Goal: Transaction & Acquisition: Purchase product/service

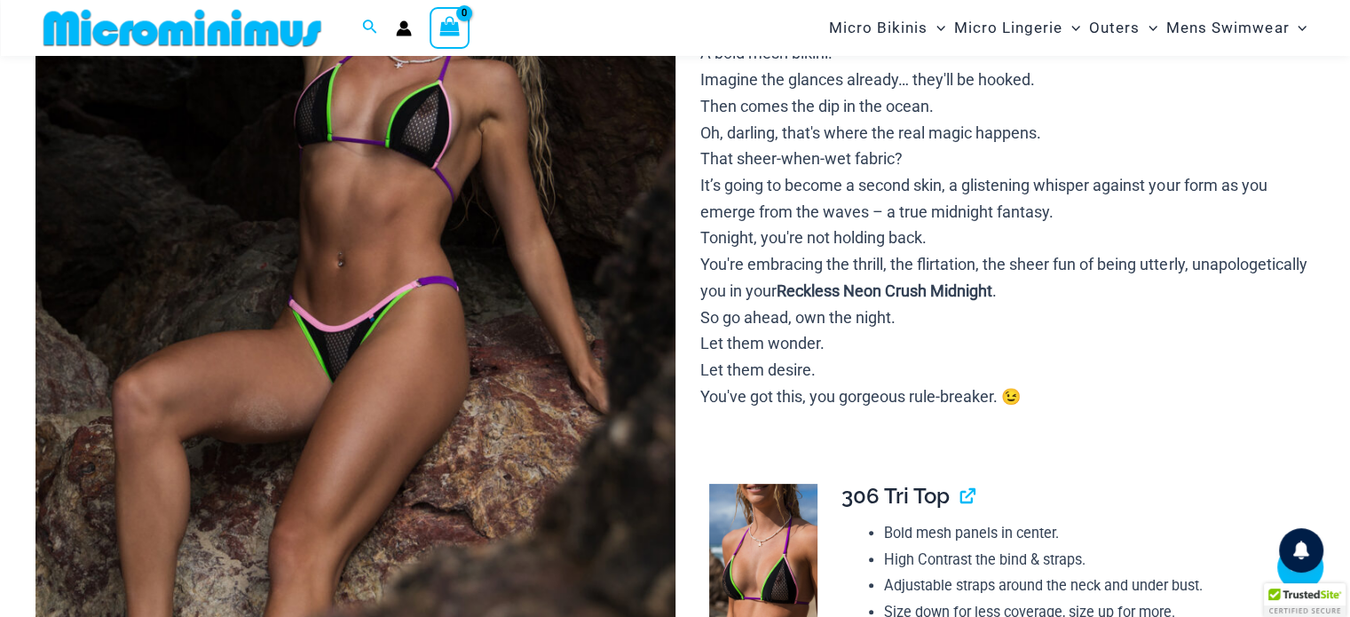
scroll to position [427, 0]
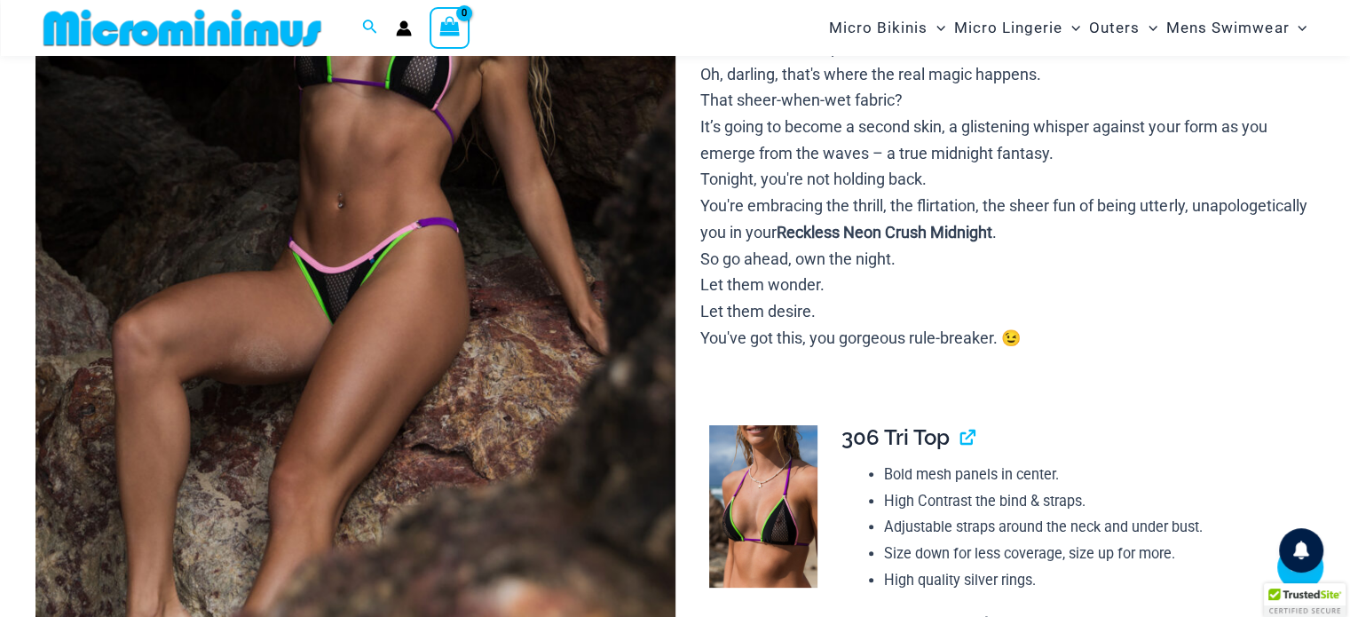
click at [426, 247] on img at bounding box center [355, 214] width 640 height 959
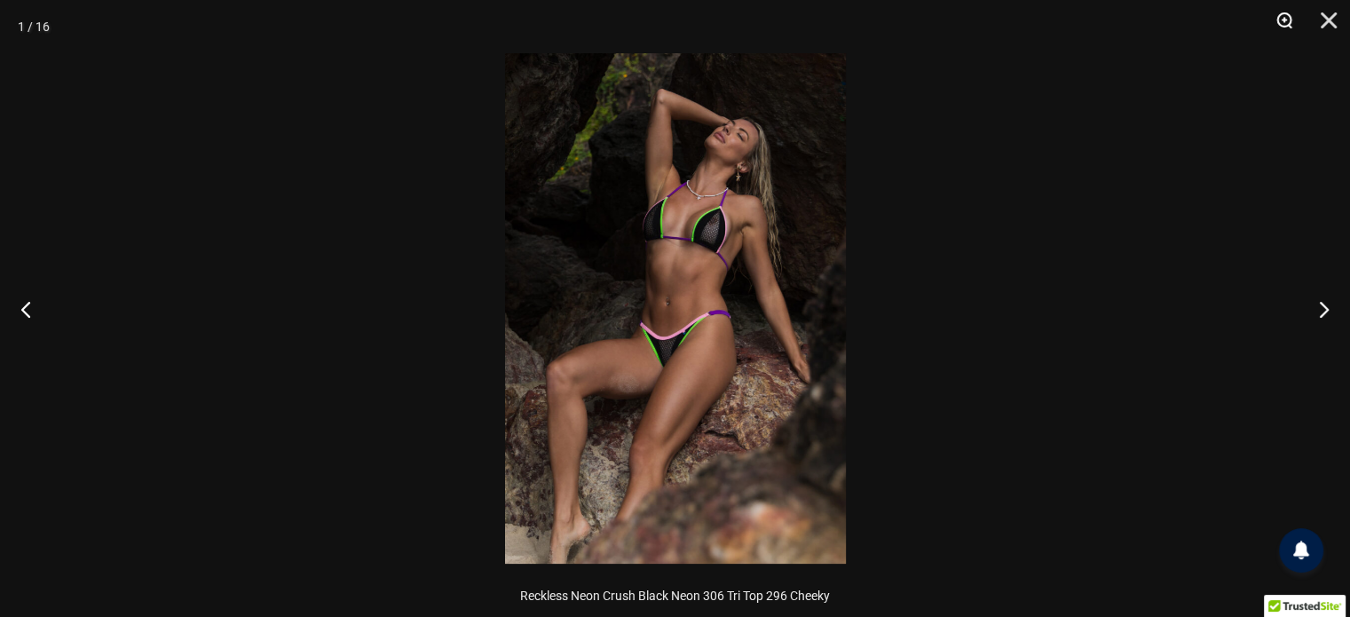
click at [1281, 16] on button "Zoom" at bounding box center [1278, 26] width 44 height 53
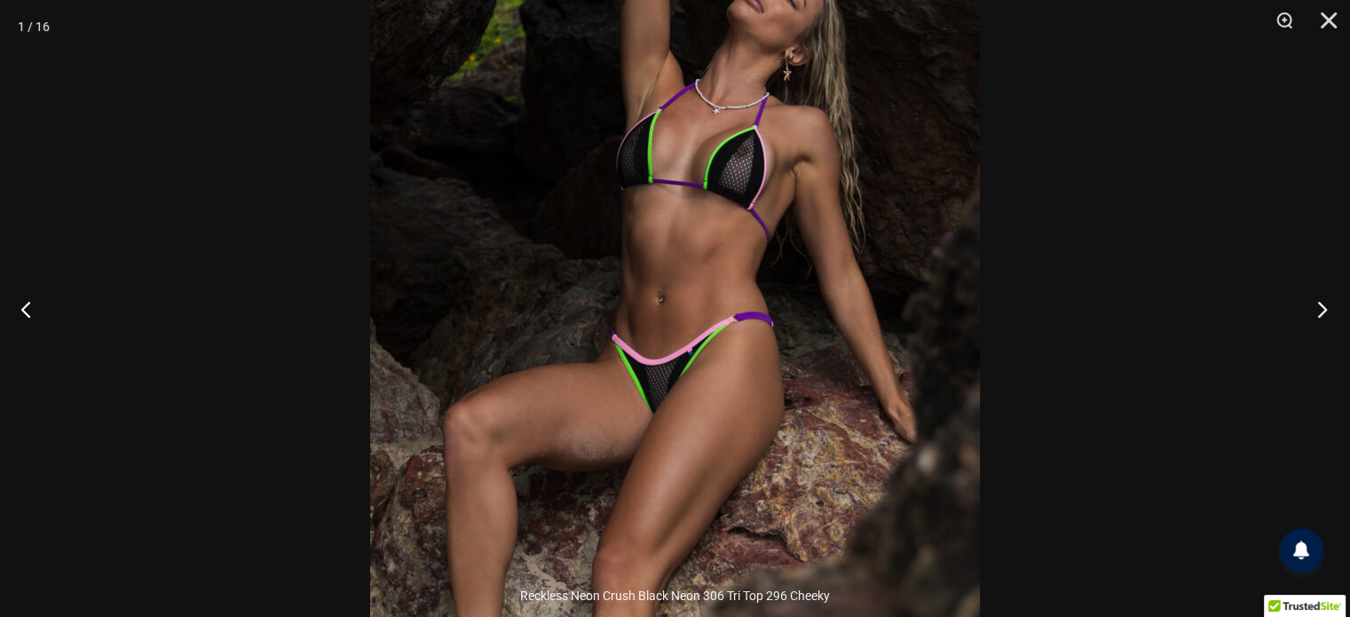
click at [1314, 307] on button "Next" at bounding box center [1316, 308] width 67 height 89
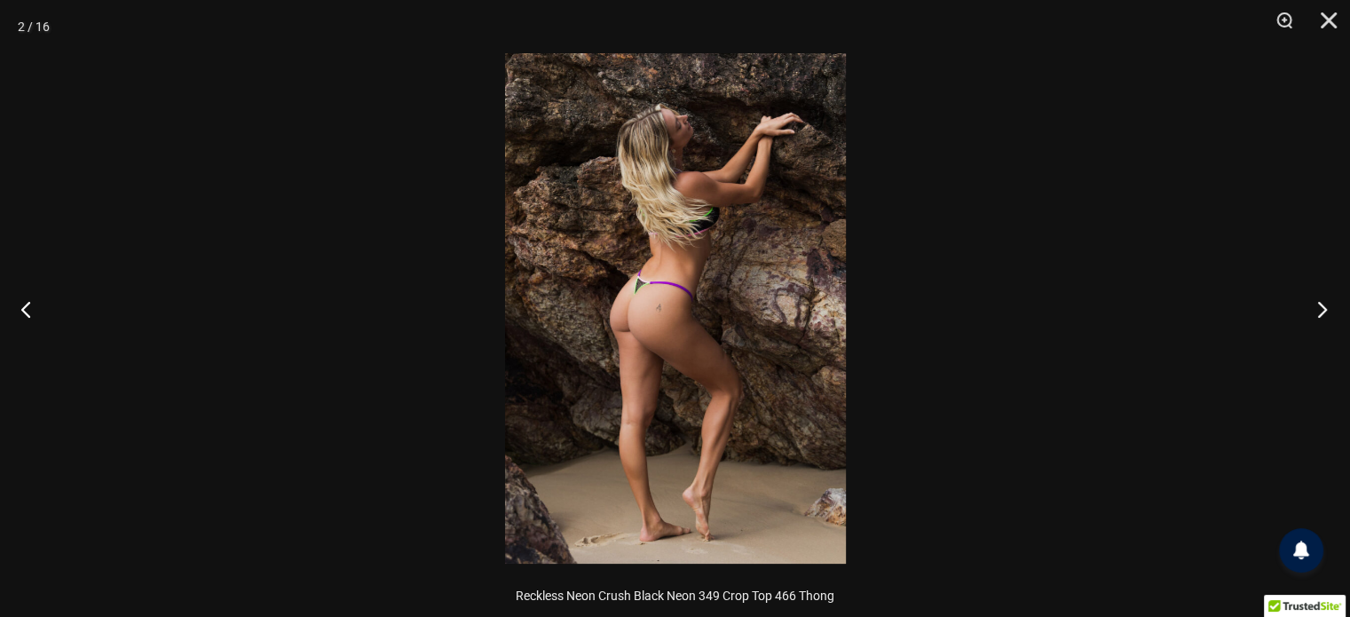
click at [1314, 307] on button "Next" at bounding box center [1316, 308] width 67 height 89
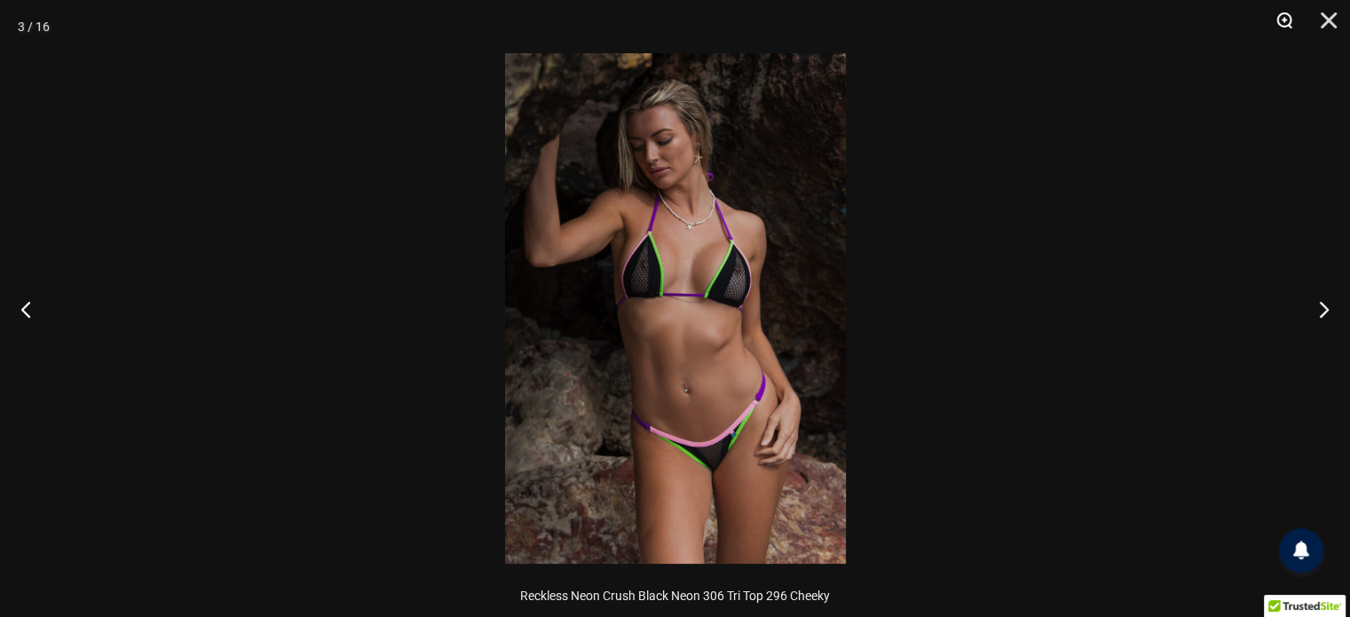
click at [1288, 18] on button "Zoom" at bounding box center [1278, 26] width 44 height 53
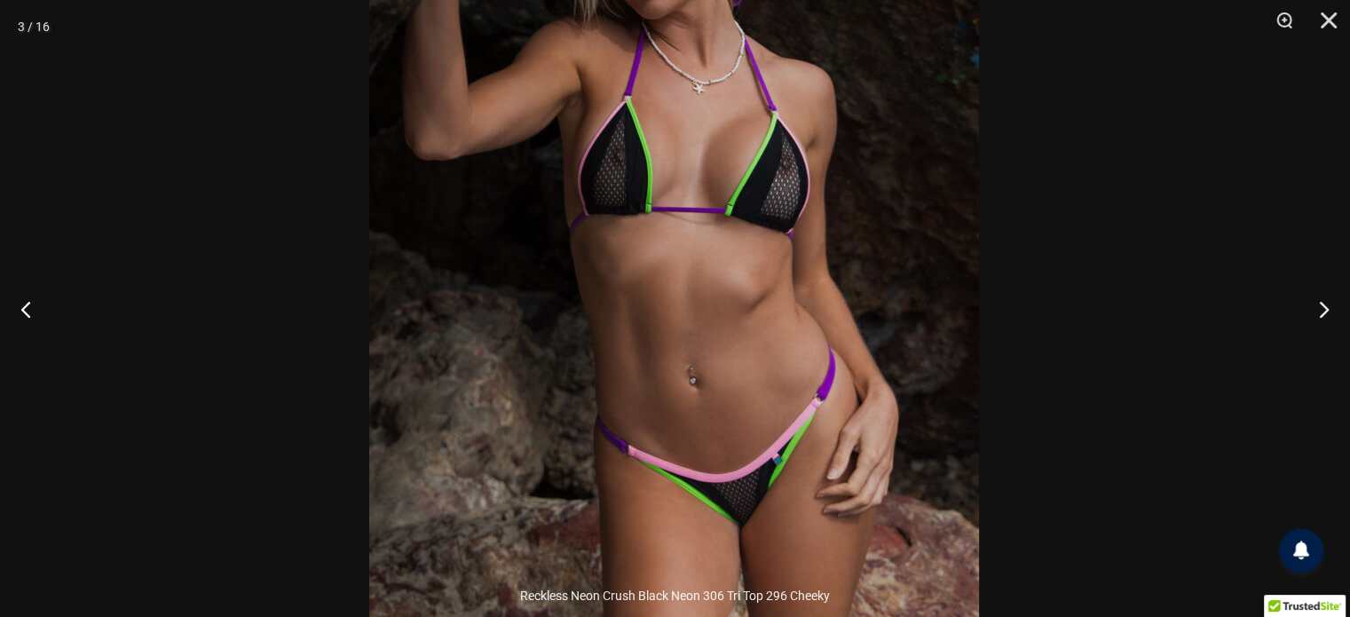
click at [892, 288] on img at bounding box center [674, 234] width 610 height 914
click at [1308, 303] on button "Next" at bounding box center [1316, 308] width 67 height 89
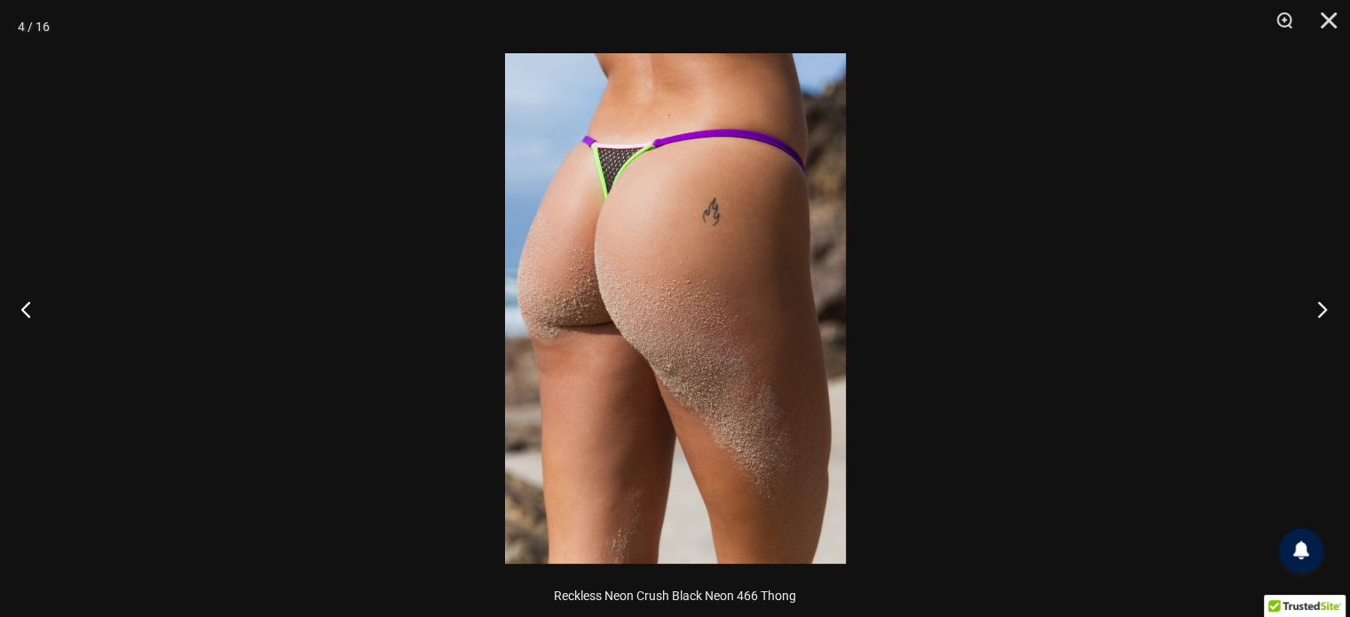
click at [1308, 303] on button "Next" at bounding box center [1316, 308] width 67 height 89
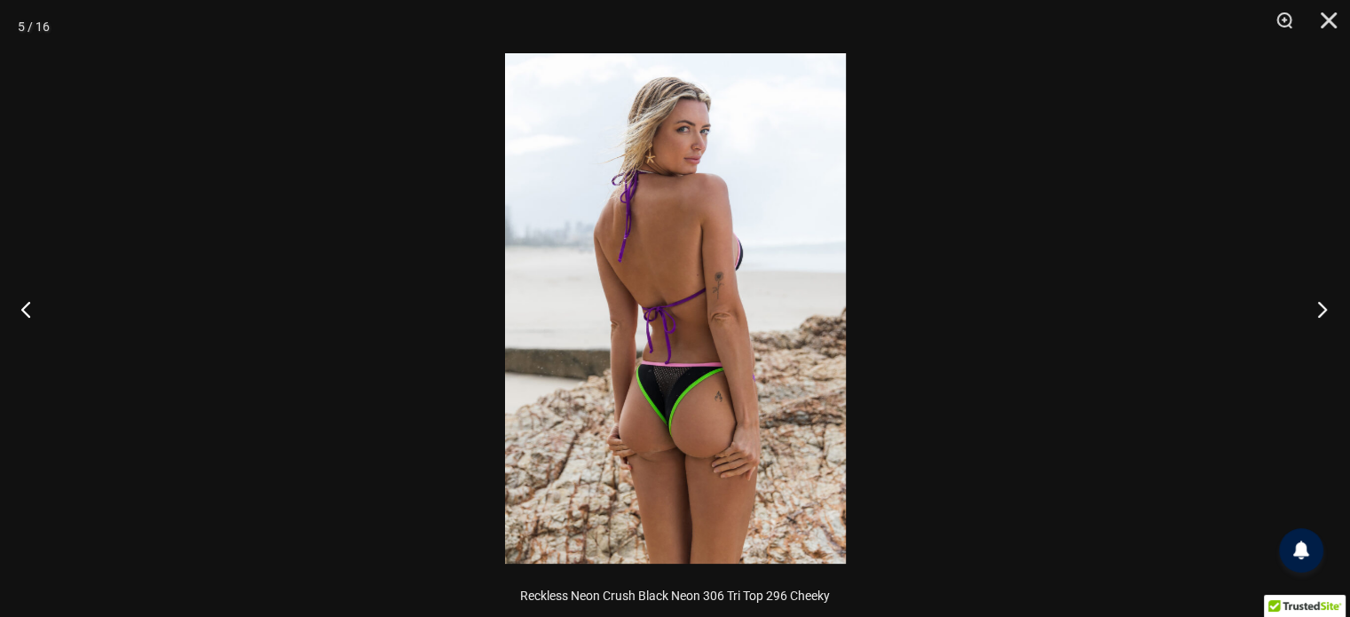
click at [1308, 303] on button "Next" at bounding box center [1316, 308] width 67 height 89
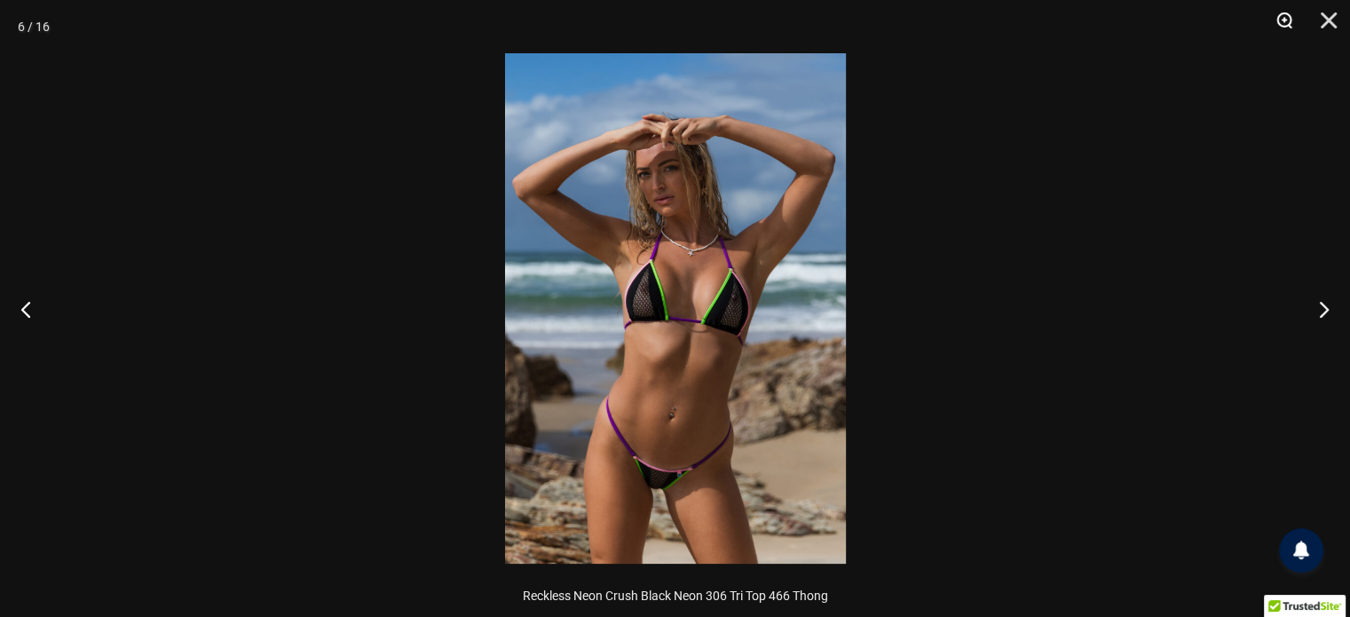
click at [1281, 17] on button "Zoom" at bounding box center [1278, 26] width 44 height 53
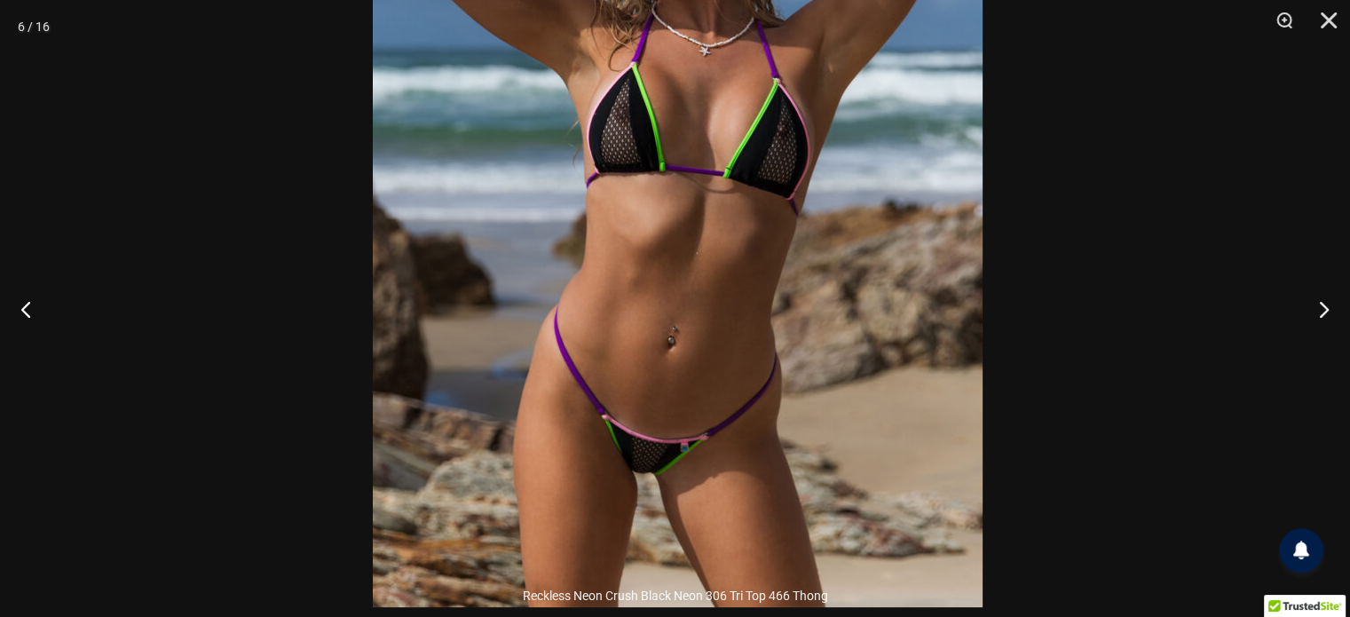
click at [823, 246] on img at bounding box center [678, 150] width 610 height 914
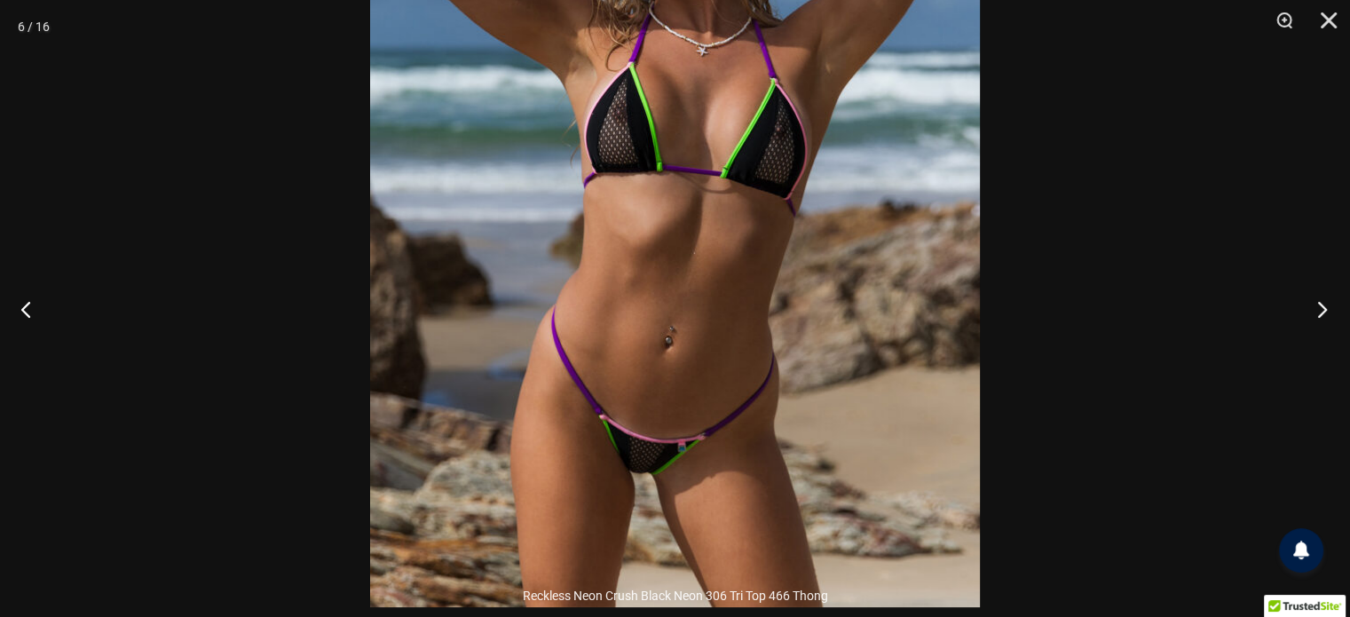
click at [1324, 305] on button "Next" at bounding box center [1316, 308] width 67 height 89
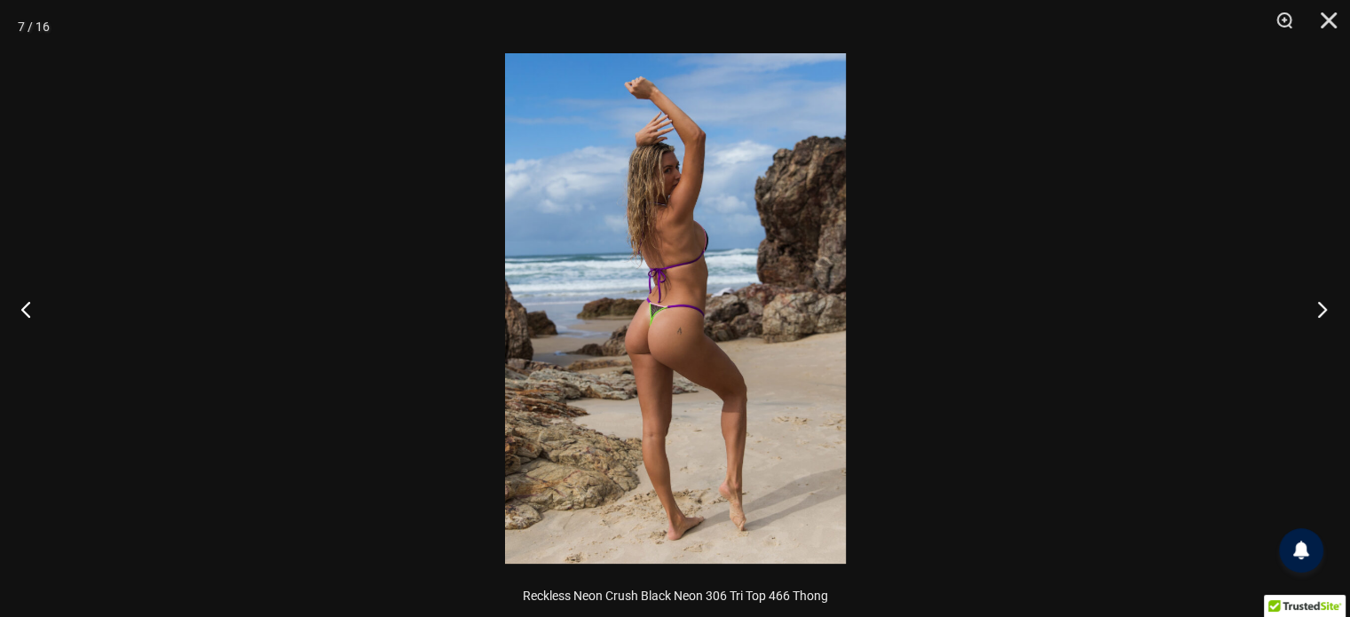
click at [1324, 305] on button "Next" at bounding box center [1316, 308] width 67 height 89
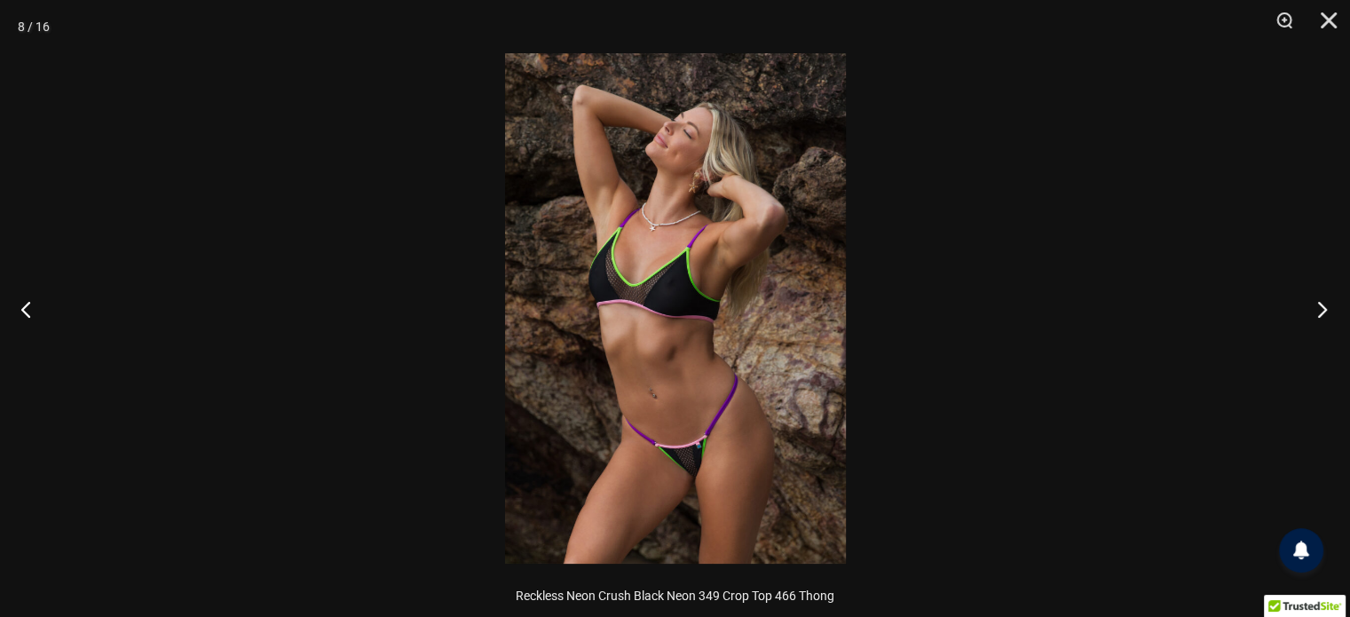
click at [1324, 305] on button "Next" at bounding box center [1316, 308] width 67 height 89
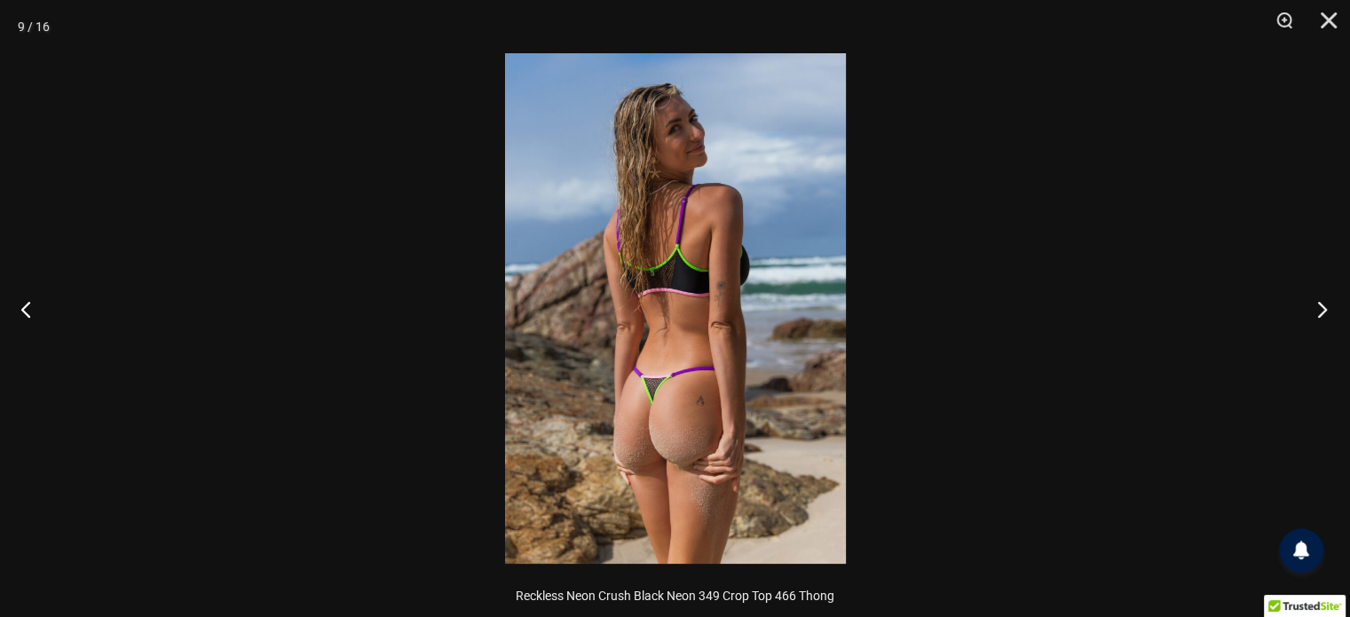
click at [1323, 306] on button "Next" at bounding box center [1316, 308] width 67 height 89
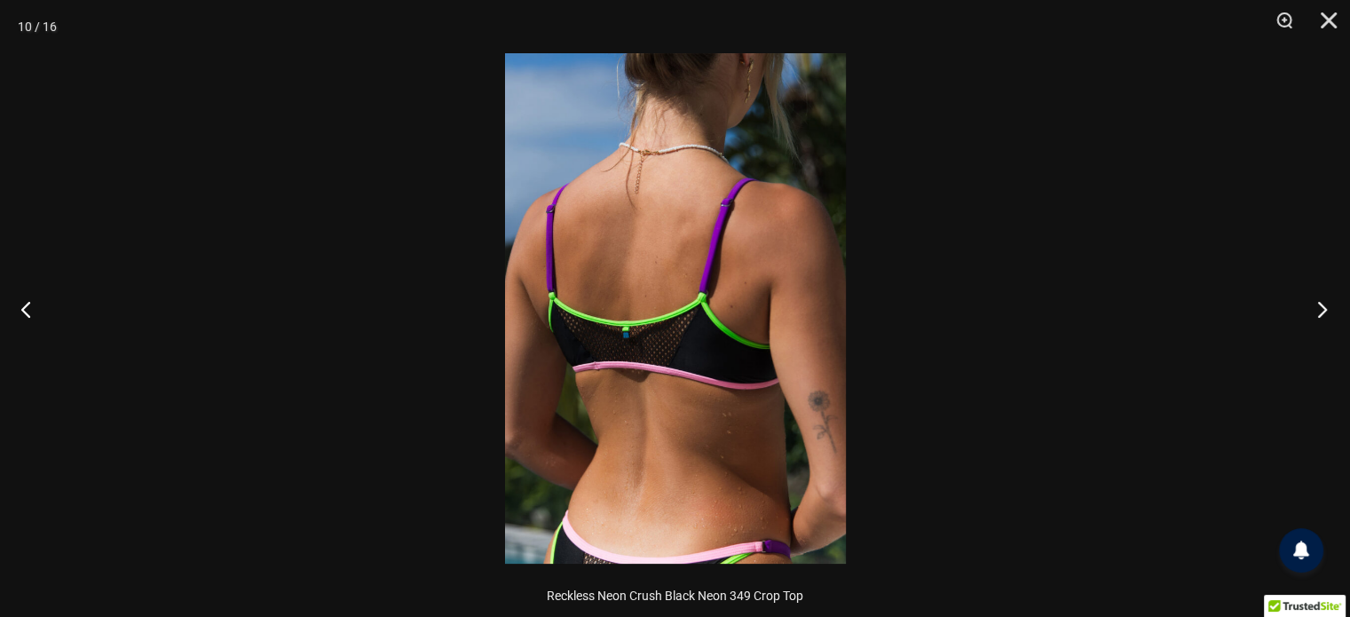
click at [1323, 306] on button "Next" at bounding box center [1316, 308] width 67 height 89
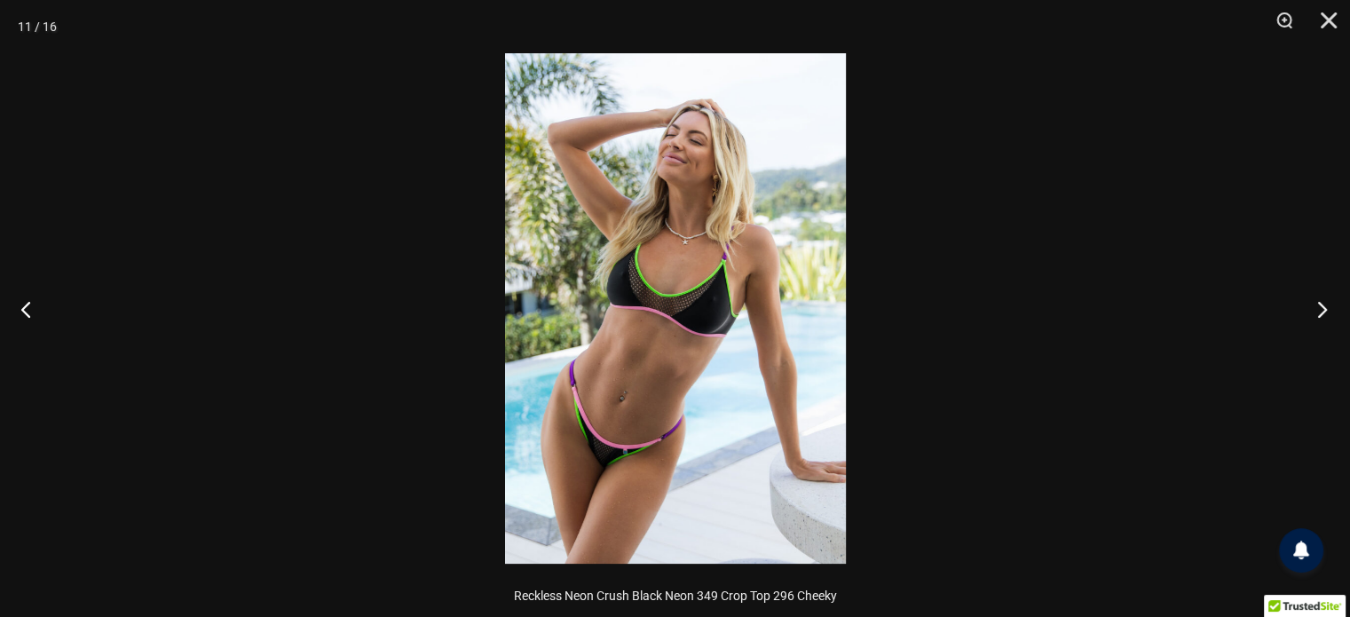
click at [1323, 307] on button "Next" at bounding box center [1316, 308] width 67 height 89
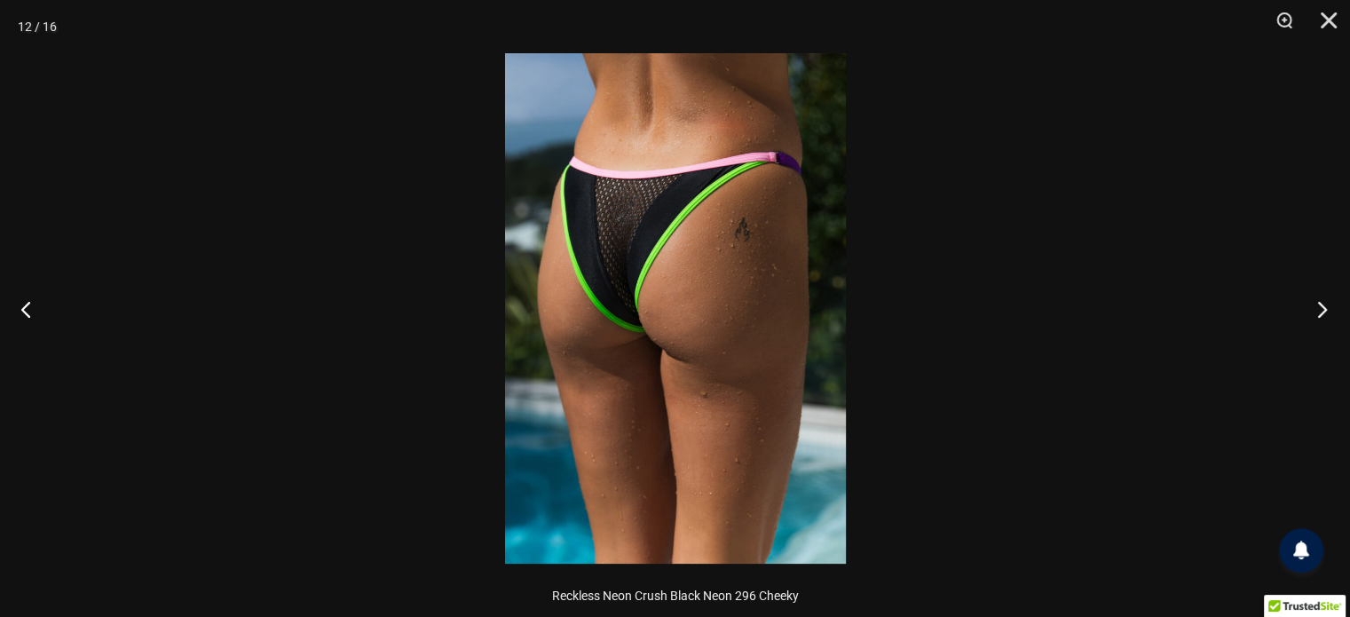
click at [1323, 307] on button "Next" at bounding box center [1316, 308] width 67 height 89
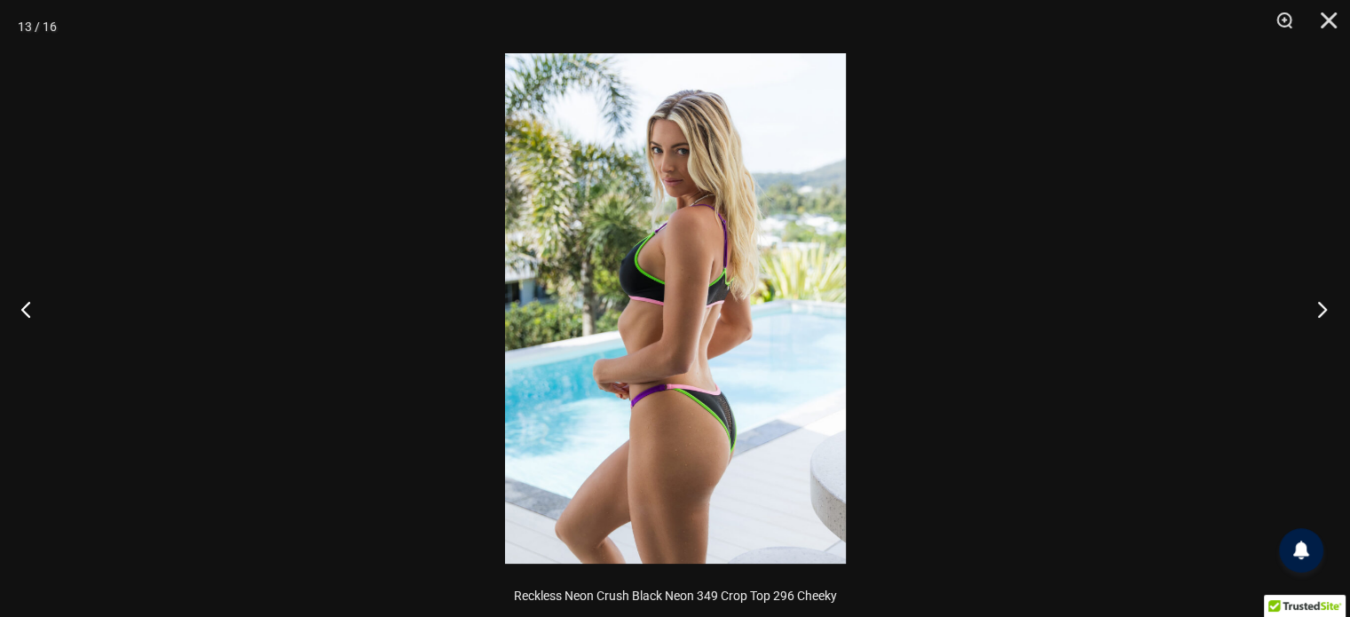
click at [1323, 307] on button "Next" at bounding box center [1316, 308] width 67 height 89
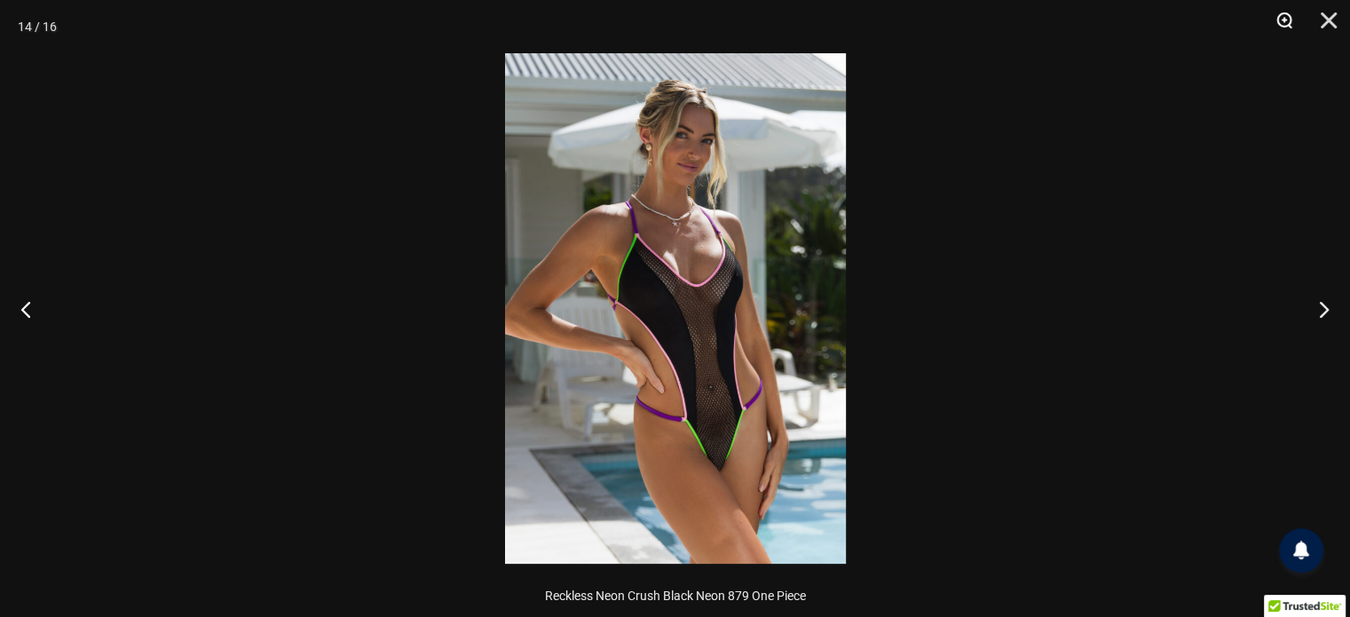
click at [1274, 17] on button "Zoom" at bounding box center [1278, 26] width 44 height 53
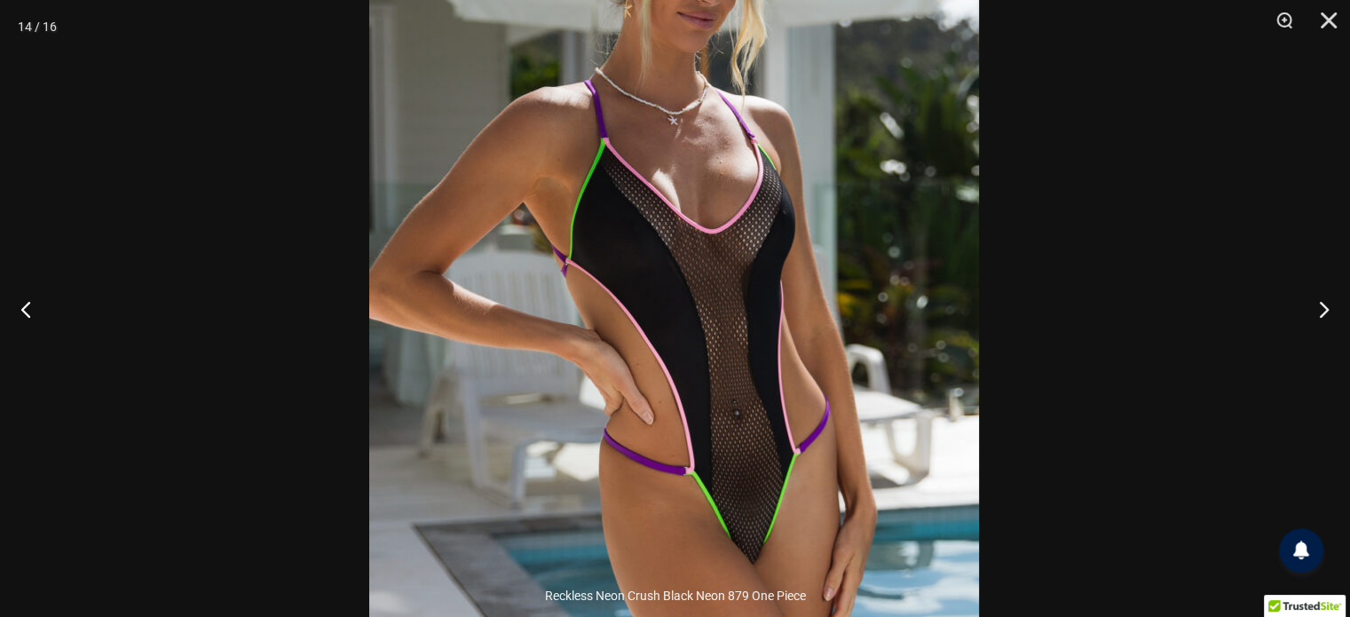
click at [915, 311] on img at bounding box center [674, 272] width 610 height 914
click at [1324, 308] on button "Next" at bounding box center [1316, 308] width 67 height 89
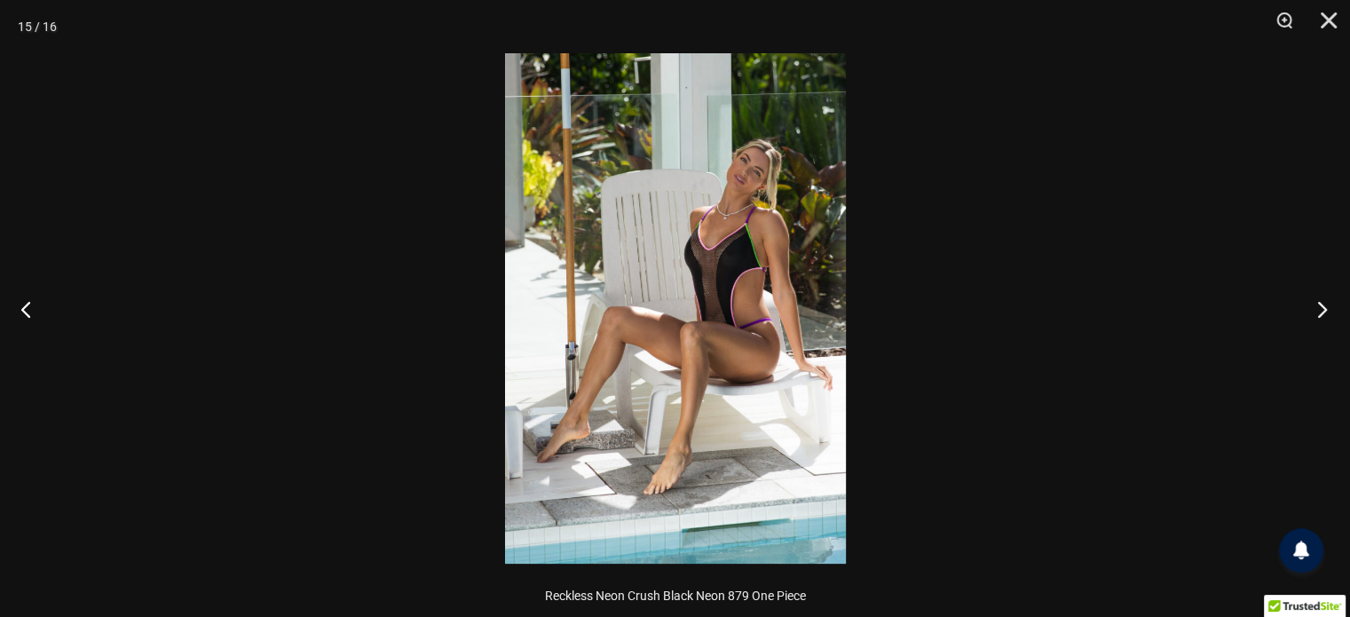
click at [1324, 308] on button "Next" at bounding box center [1316, 308] width 67 height 89
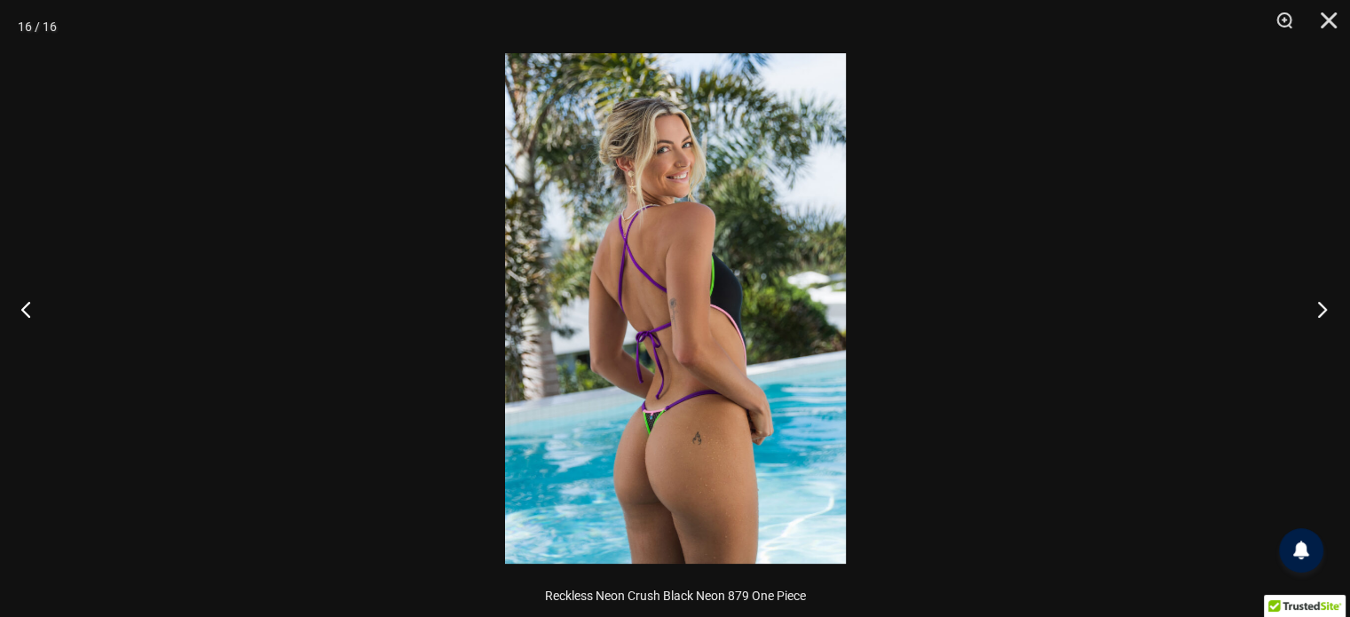
click at [1324, 308] on button "Next" at bounding box center [1316, 308] width 67 height 89
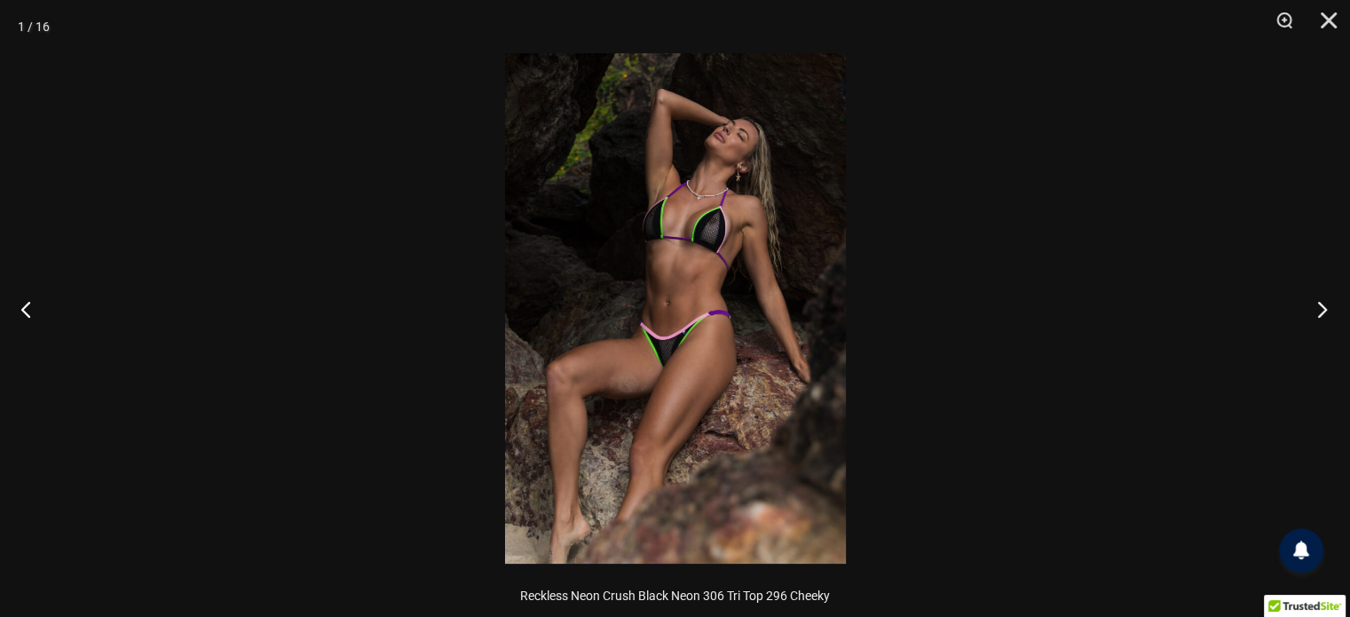
click at [1324, 308] on button "Next" at bounding box center [1316, 308] width 67 height 89
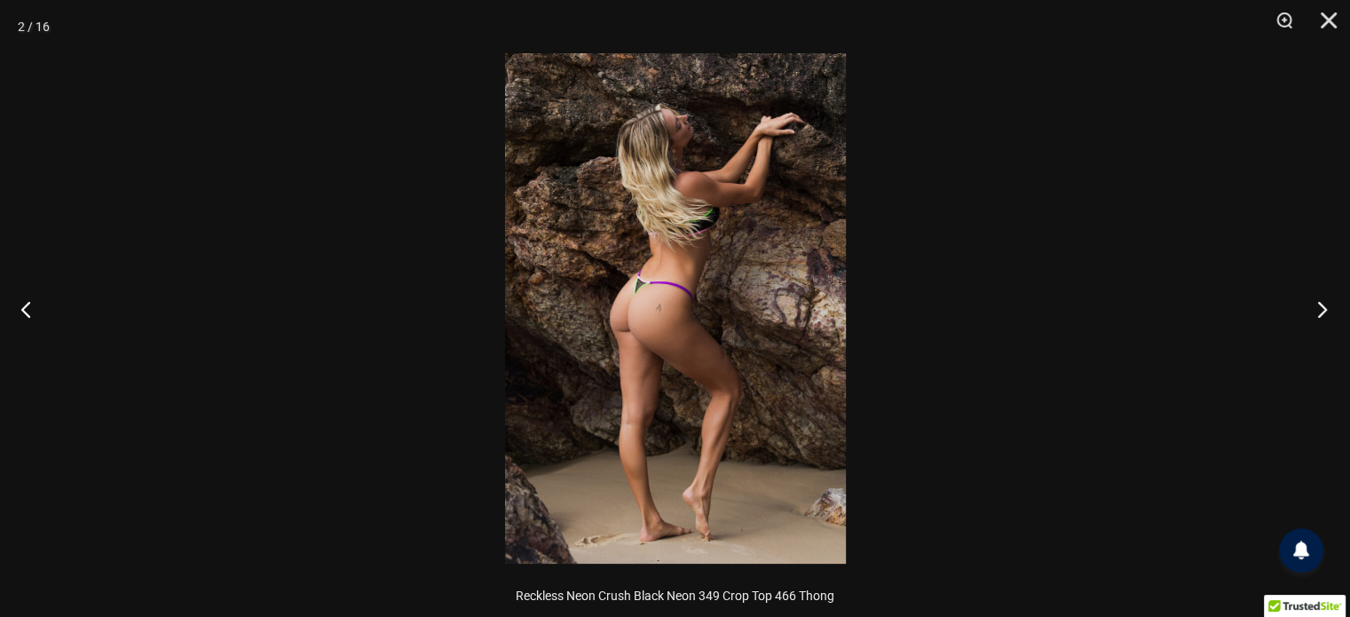
click at [1324, 308] on button "Next" at bounding box center [1316, 308] width 67 height 89
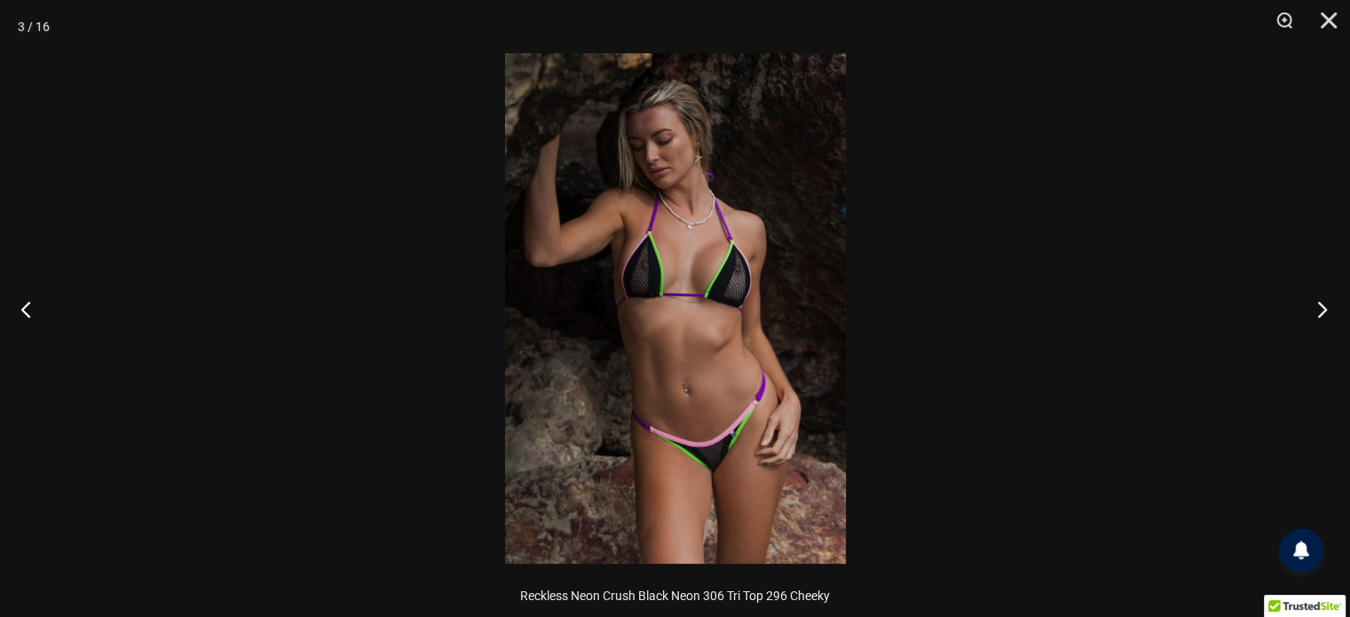
click at [1324, 308] on button "Next" at bounding box center [1316, 308] width 67 height 89
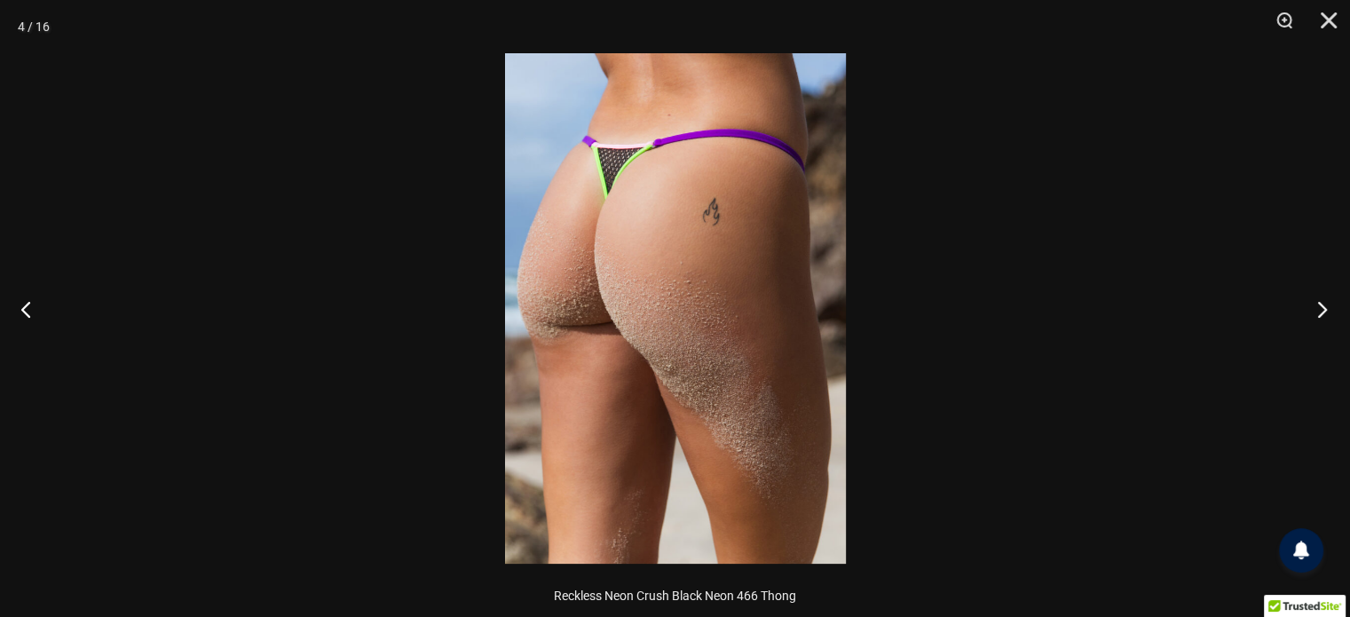
click at [1314, 308] on button "Next" at bounding box center [1316, 308] width 67 height 89
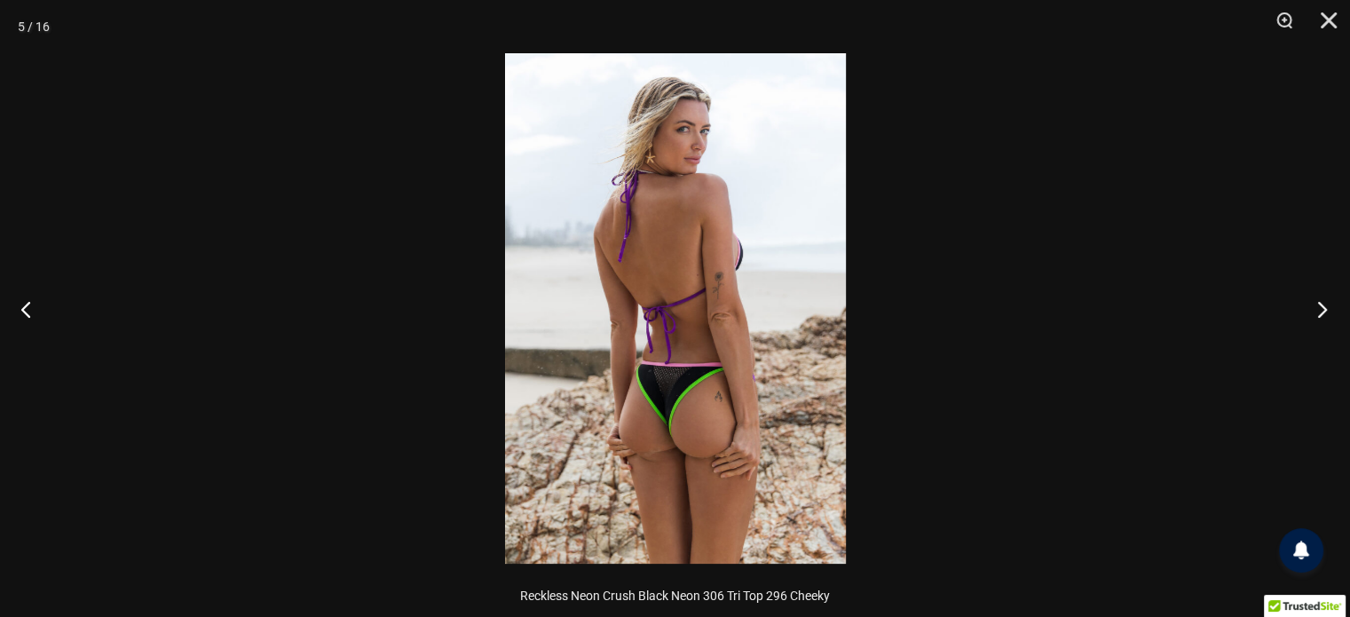
click at [1314, 308] on button "Next" at bounding box center [1316, 308] width 67 height 89
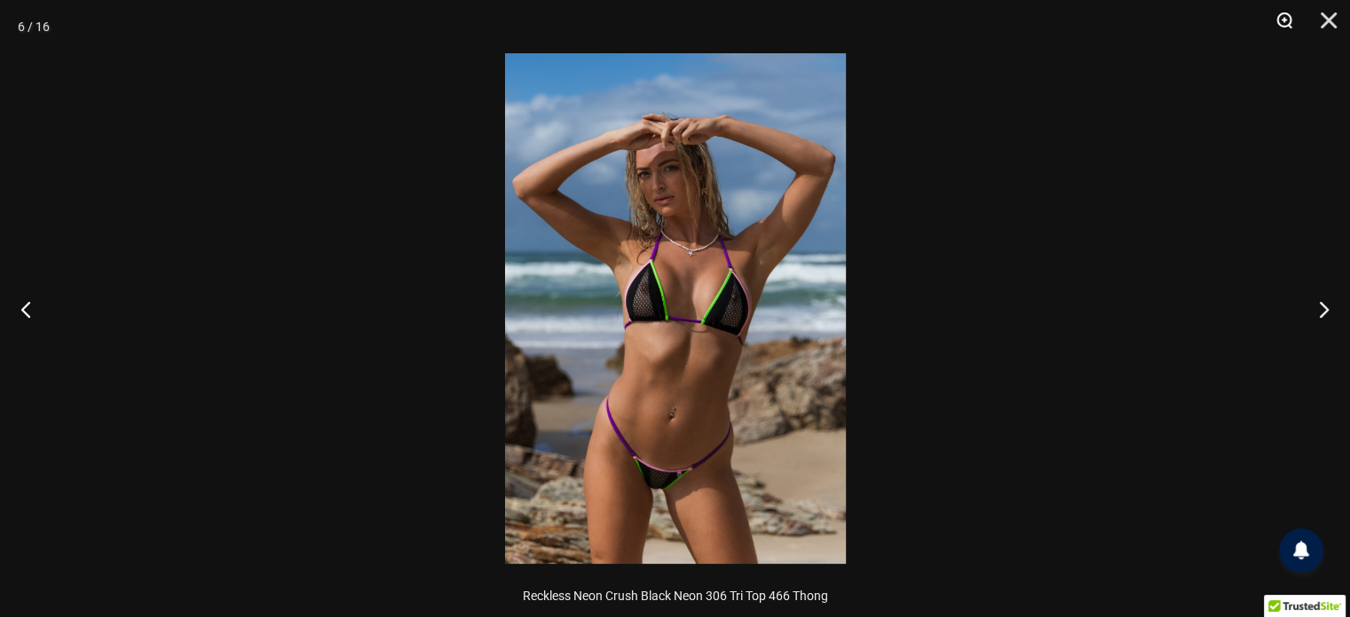
click at [1280, 16] on button "Zoom" at bounding box center [1278, 26] width 44 height 53
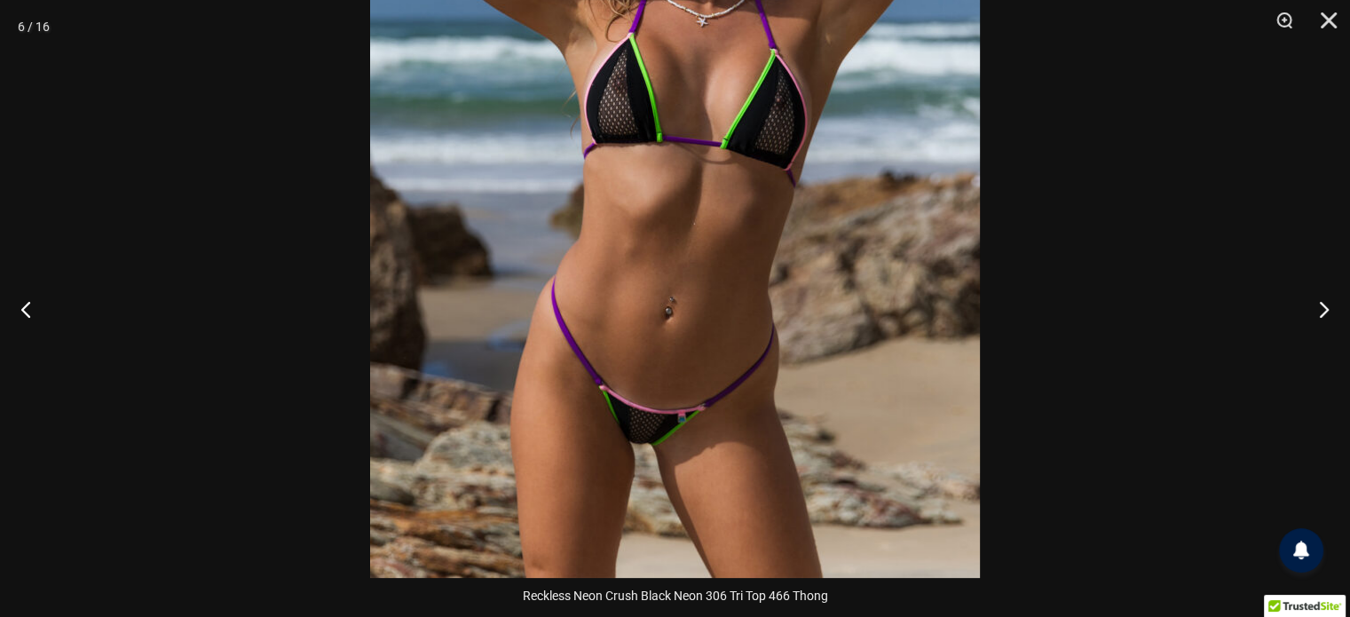
click at [839, 98] on img at bounding box center [675, 121] width 610 height 914
click at [1315, 308] on button "Next" at bounding box center [1316, 308] width 67 height 89
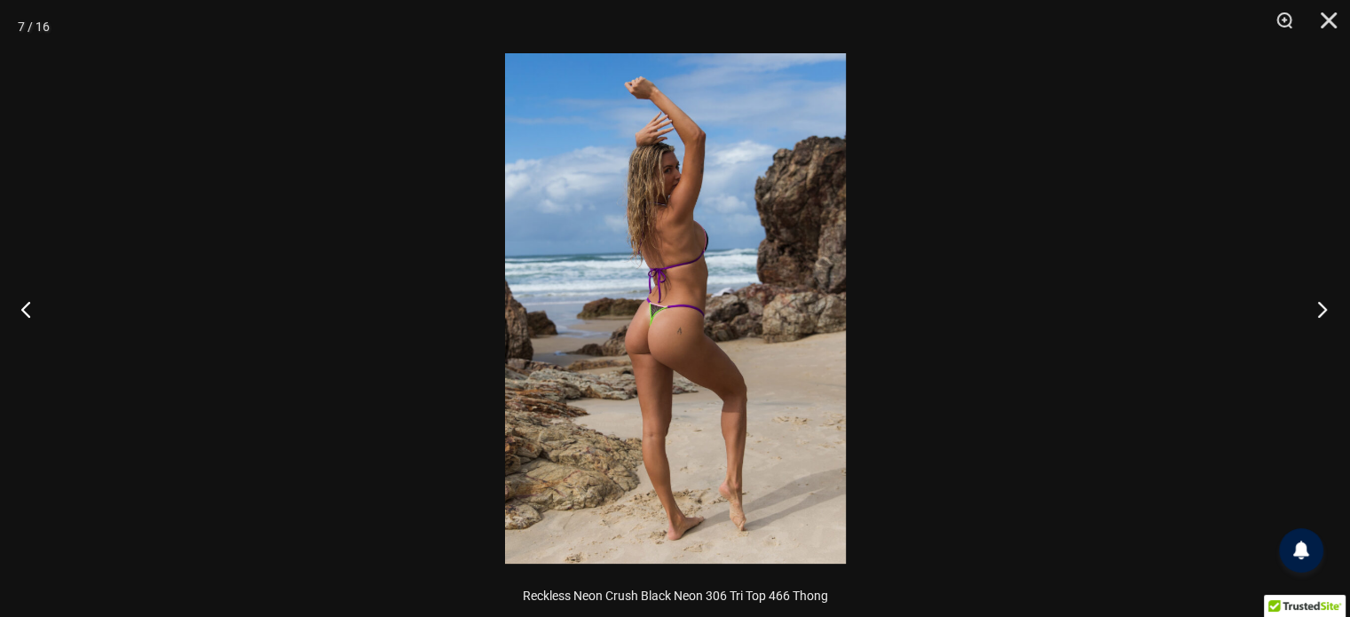
click at [1315, 308] on button "Next" at bounding box center [1316, 308] width 67 height 89
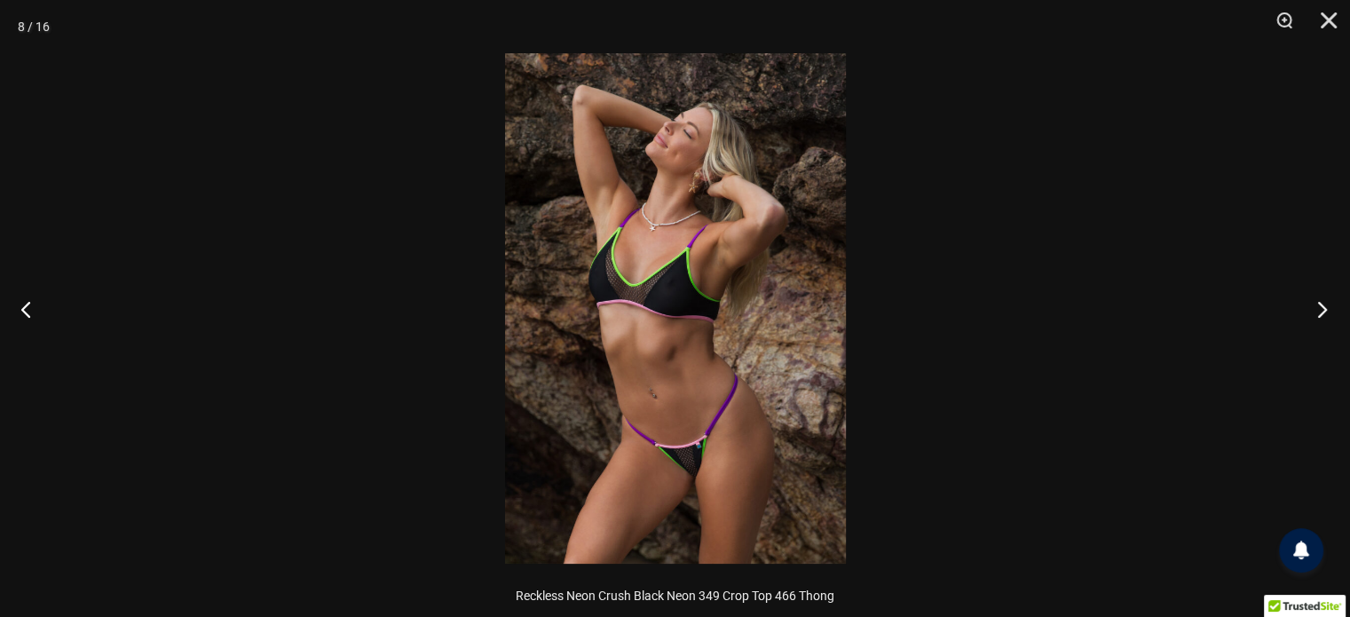
click at [1315, 308] on button "Next" at bounding box center [1316, 308] width 67 height 89
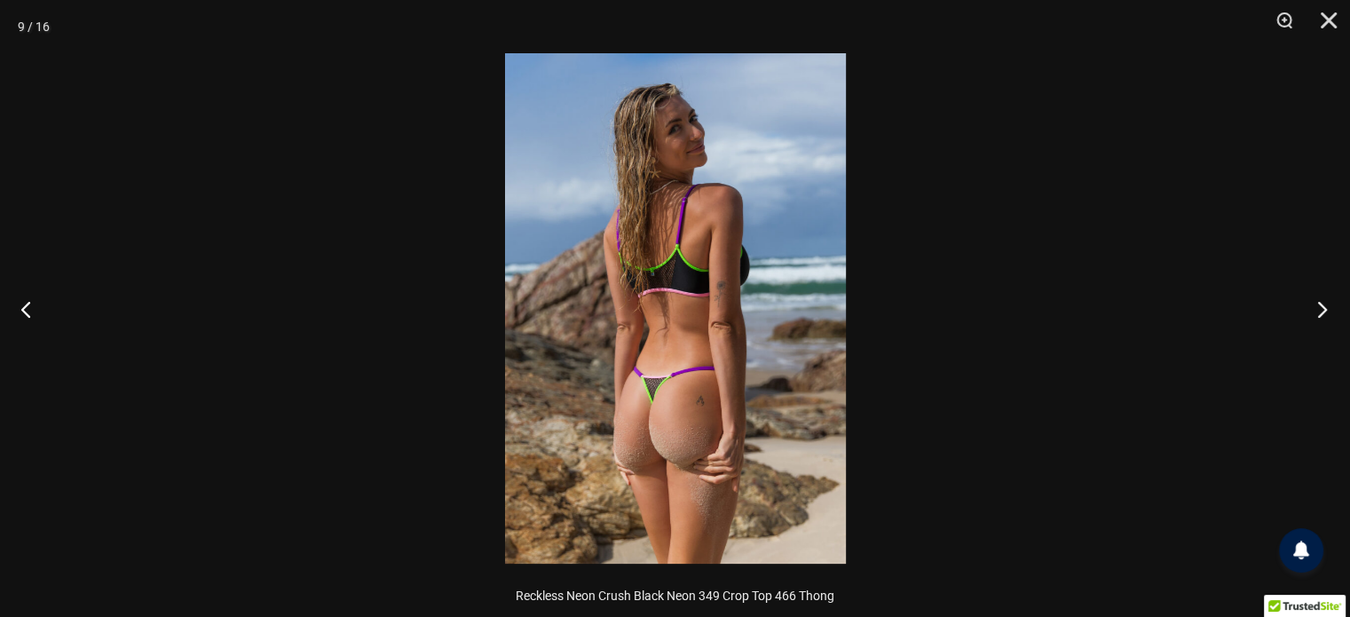
click at [1315, 308] on button "Next" at bounding box center [1316, 308] width 67 height 89
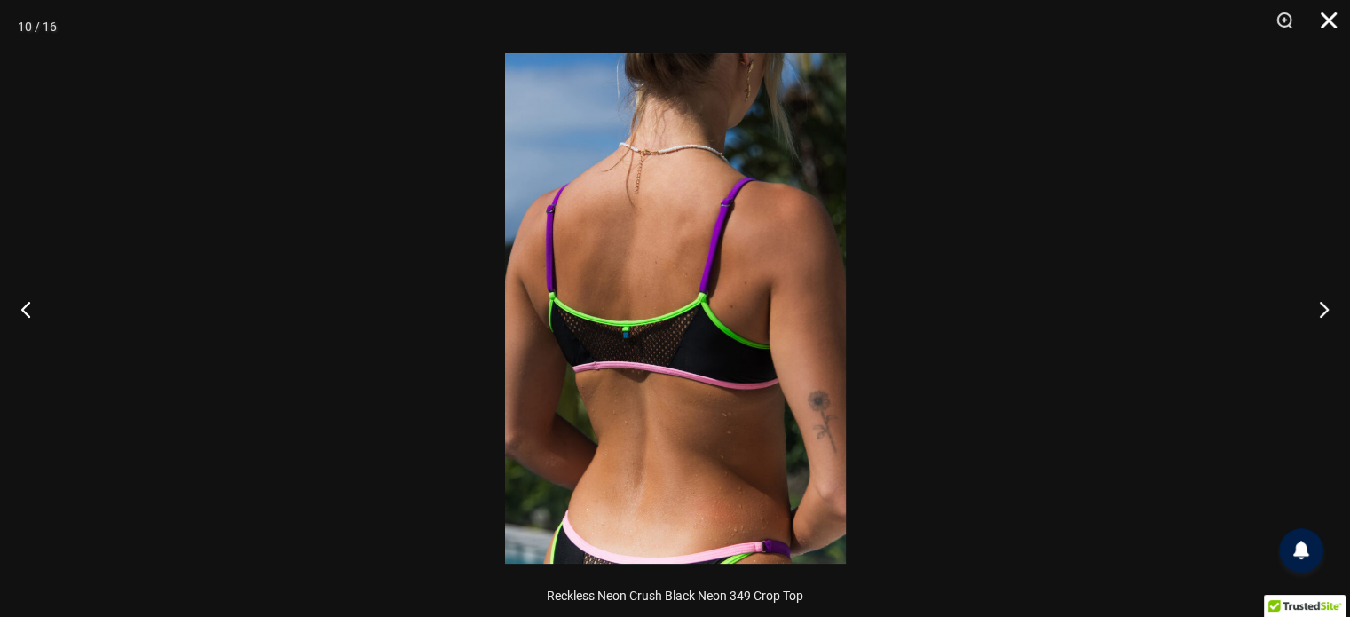
click at [1324, 19] on button "Close" at bounding box center [1322, 26] width 44 height 53
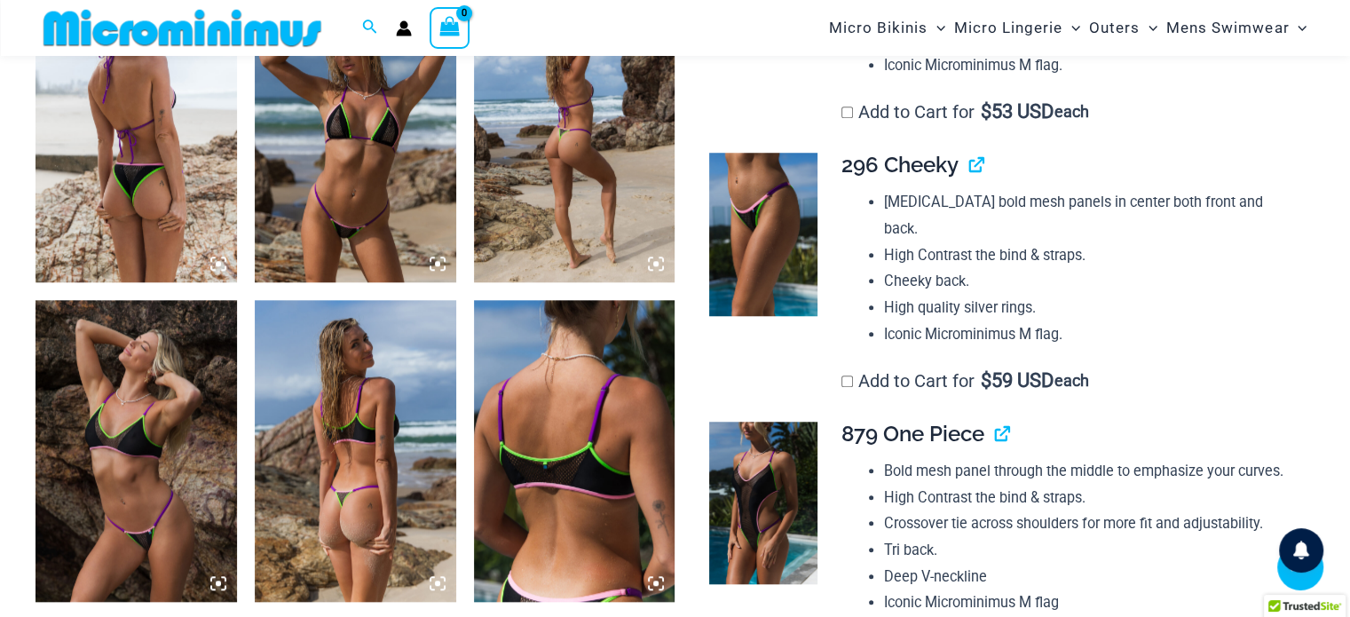
scroll to position [1492, 0]
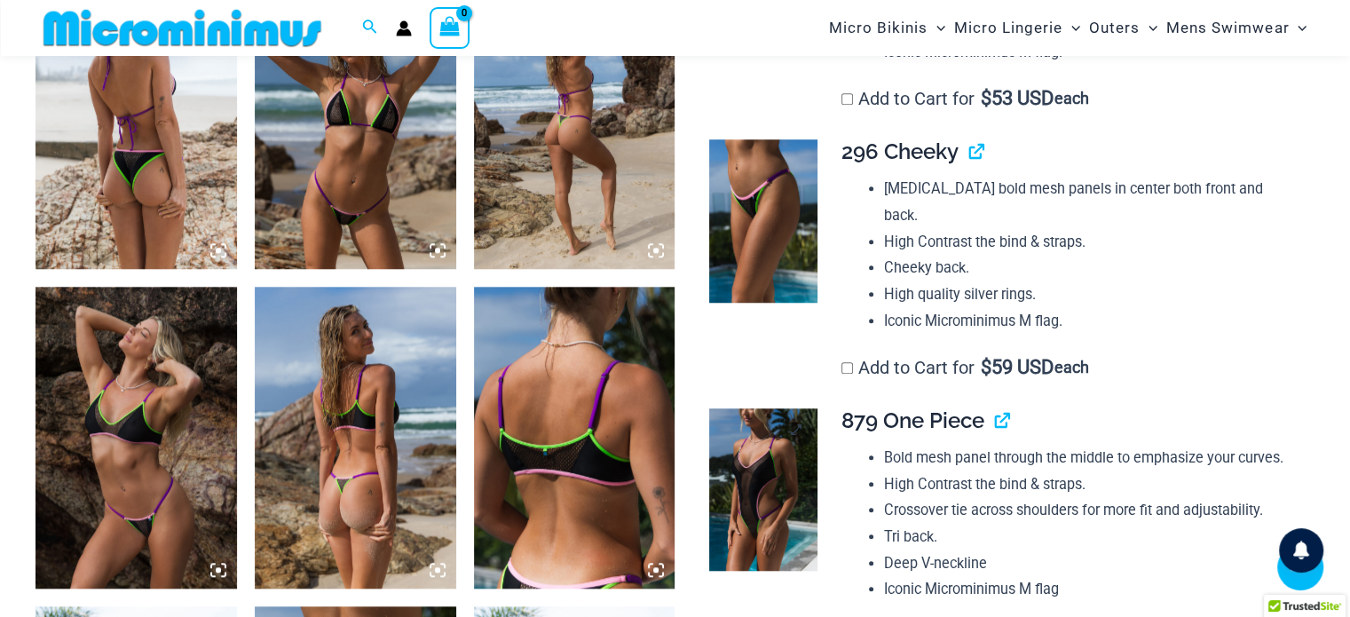
click at [742, 443] on img at bounding box center [763, 489] width 108 height 162
